Goal: Find contact information: Find contact information

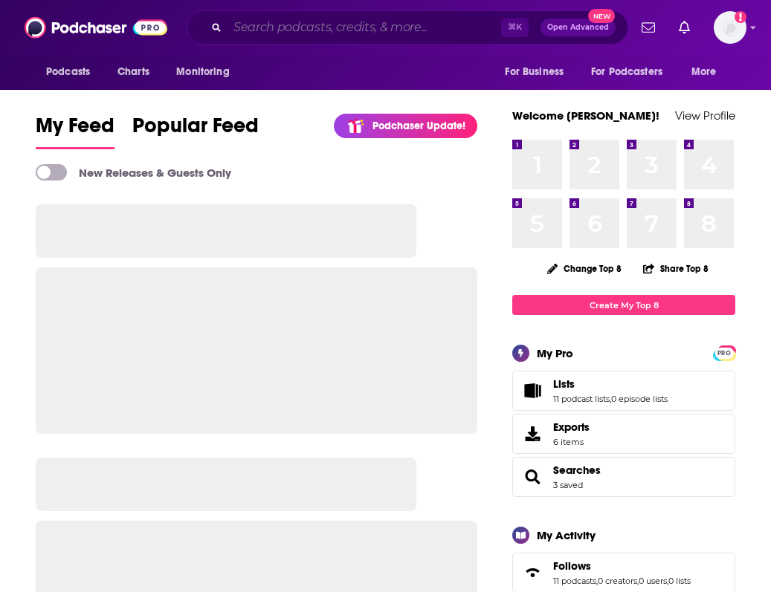
click at [280, 28] on input "Search podcasts, credits, & more..." at bounding box center [364, 28] width 274 height 24
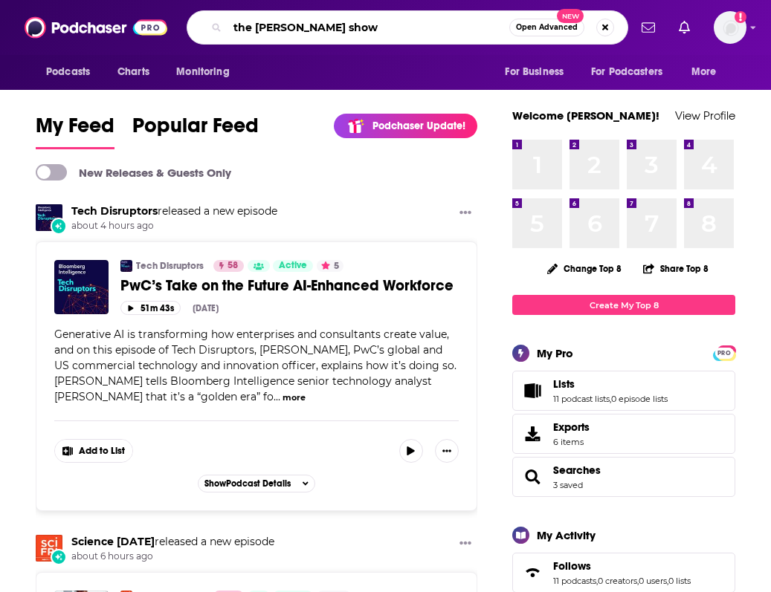
type input "the [PERSON_NAME] show"
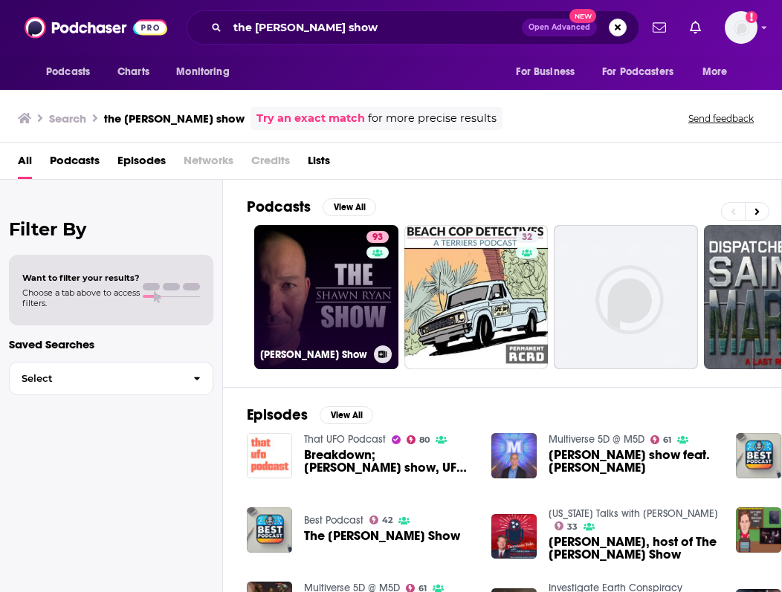
click at [311, 280] on link "93 [PERSON_NAME] Show" at bounding box center [326, 297] width 144 height 144
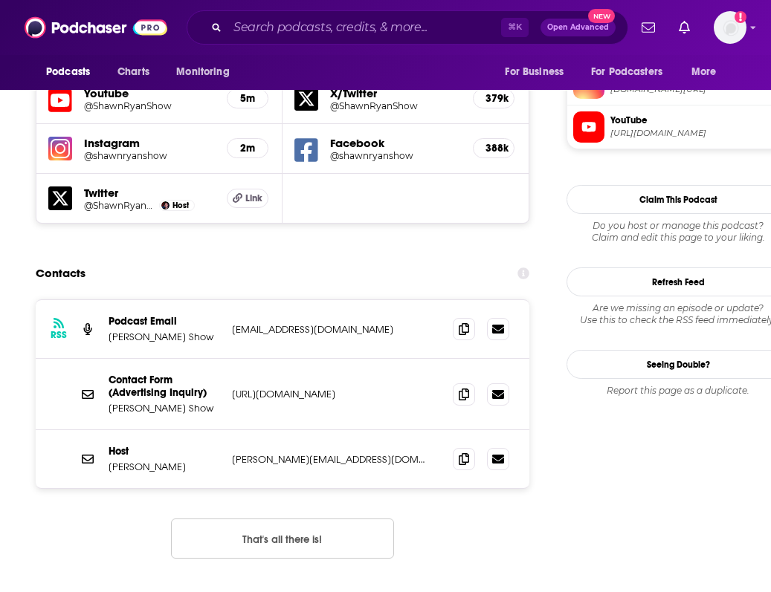
scroll to position [1374, 0]
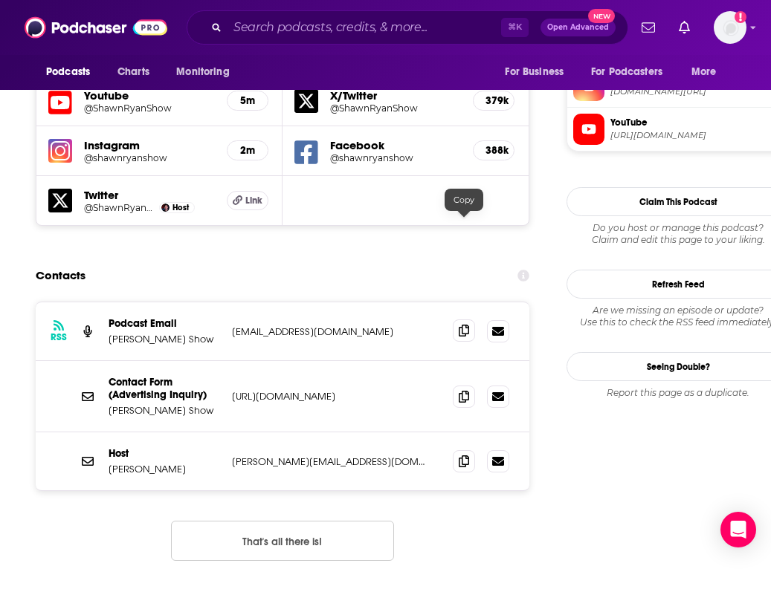
click at [465, 325] on icon at bounding box center [464, 331] width 10 height 12
click at [468, 390] on icon at bounding box center [464, 396] width 10 height 12
click at [467, 455] on icon at bounding box center [464, 461] width 10 height 12
click at [359, 390] on p "[URL][DOMAIN_NAME]" at bounding box center [330, 396] width 197 height 13
click at [457, 385] on span at bounding box center [464, 396] width 22 height 22
